Goal: Navigation & Orientation: Find specific page/section

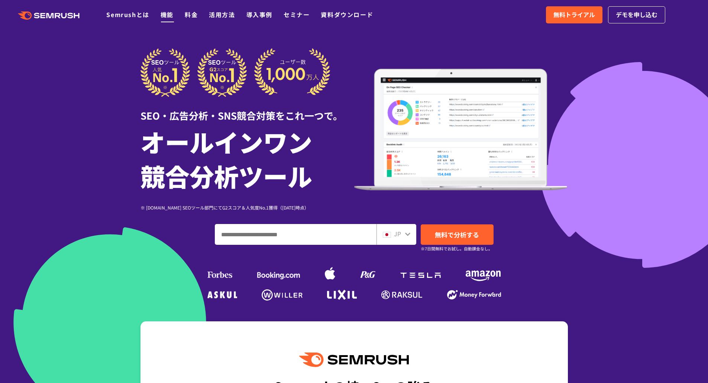
click at [168, 17] on link "機能" at bounding box center [167, 14] width 13 height 9
